Goal: Find specific page/section: Find specific page/section

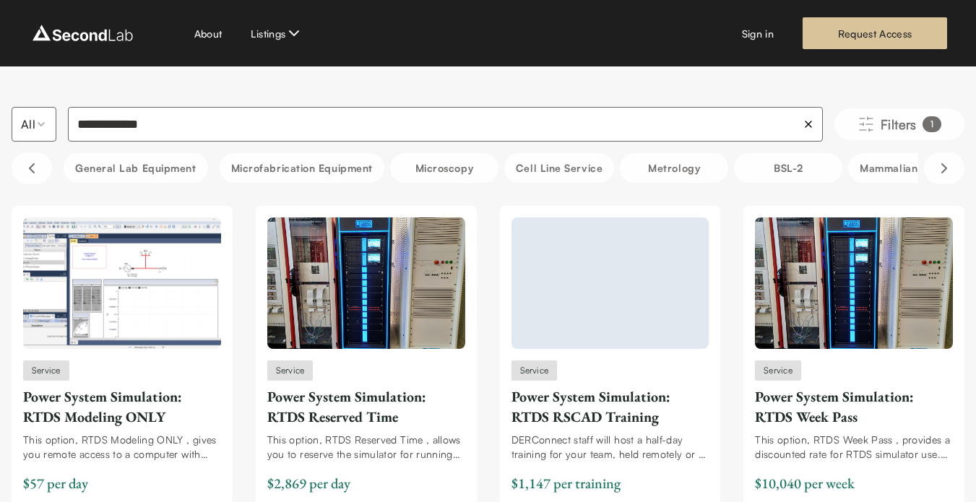
click at [178, 123] on input "**********" at bounding box center [445, 124] width 755 height 35
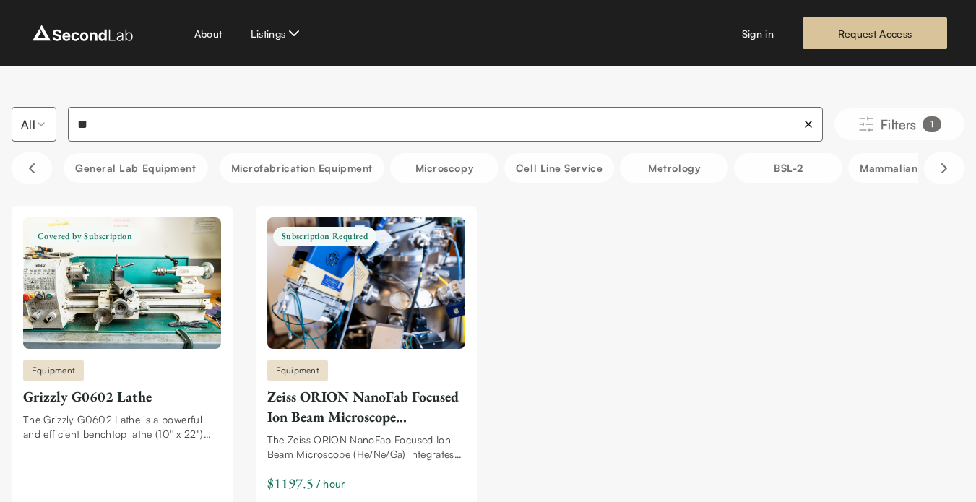
type input "*"
